Goal: Task Accomplishment & Management: Manage account settings

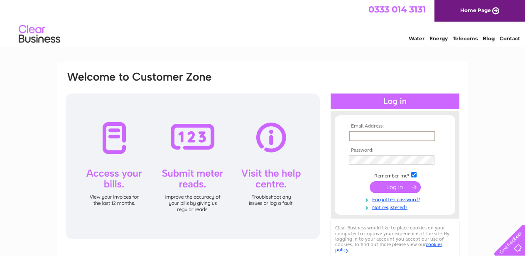
click at [395, 132] on input "text" at bounding box center [392, 136] width 86 height 10
type input "jmapubsltd@outlook.com"
click at [506, 136] on div "Email Address: jmapubsltd@outlook.com Password: Forgotten password?" at bounding box center [262, 249] width 525 height 375
click at [413, 188] on input "submit" at bounding box center [395, 186] width 51 height 12
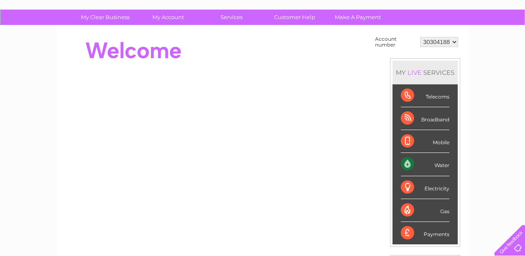
scroll to position [57, 0]
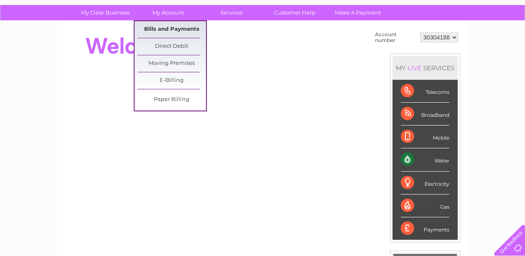
click at [173, 29] on link "Bills and Payments" at bounding box center [172, 29] width 69 height 17
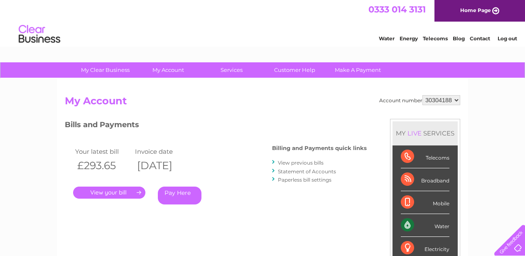
click at [126, 190] on link "." at bounding box center [109, 193] width 72 height 12
click at [301, 162] on link "View previous bills" at bounding box center [301, 163] width 46 height 6
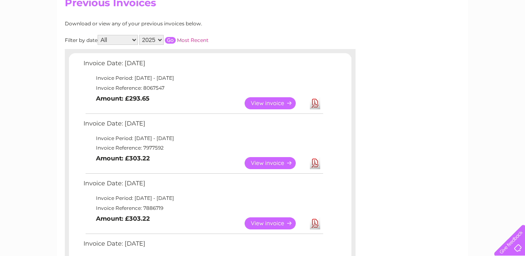
scroll to position [99, 0]
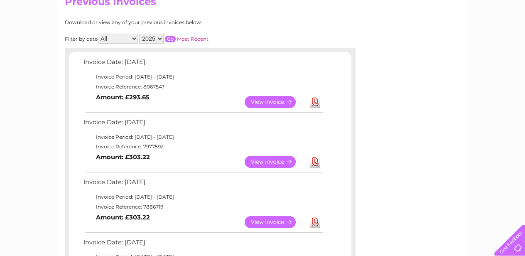
click at [316, 221] on link "Download" at bounding box center [315, 222] width 10 height 12
